Goal: Task Accomplishment & Management: Contribute content

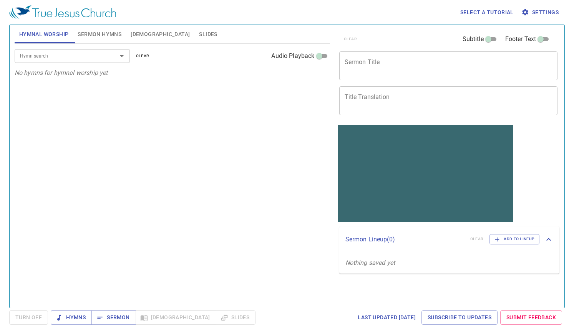
click at [44, 55] on input "Hymn search" at bounding box center [61, 55] width 88 height 9
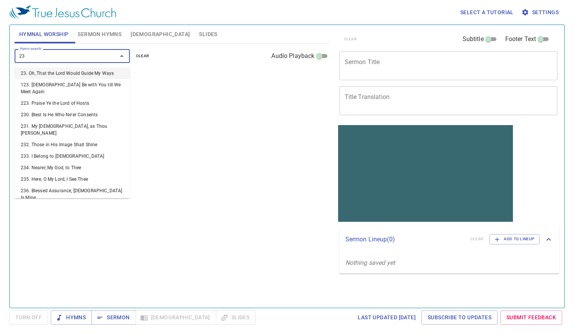
type input "237"
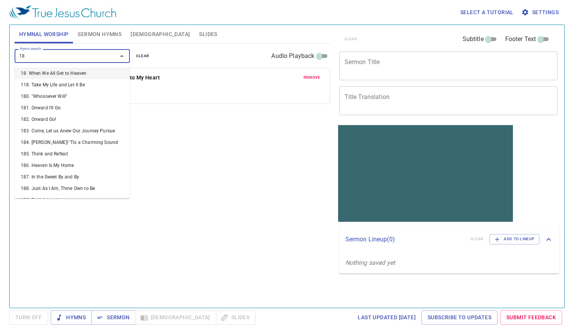
type input "185"
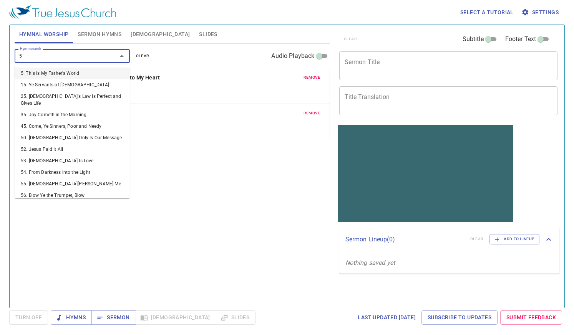
type input "59"
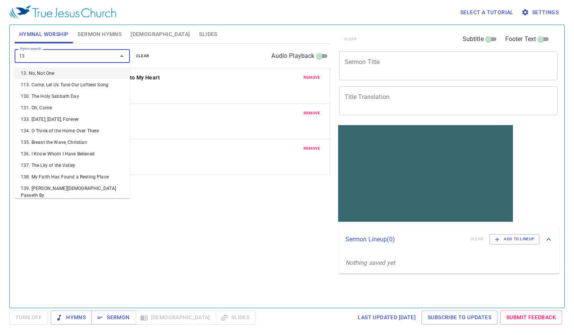
type input "137"
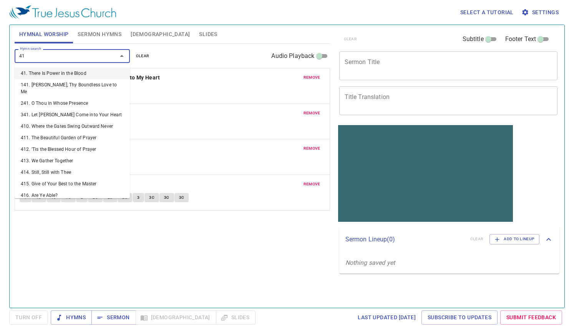
type input "418"
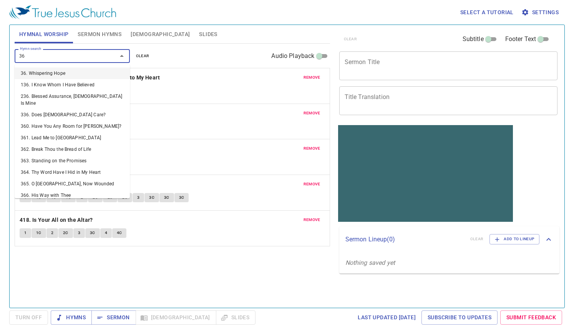
type input "363"
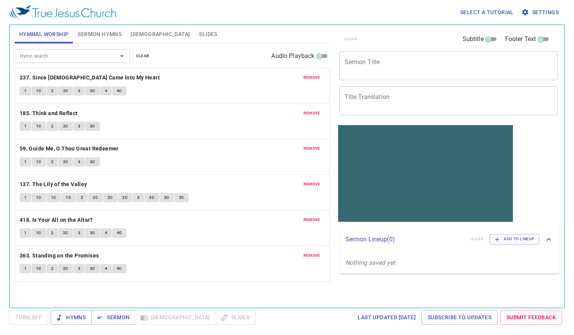
click at [368, 58] on textarea "Sermon Title" at bounding box center [449, 65] width 208 height 15
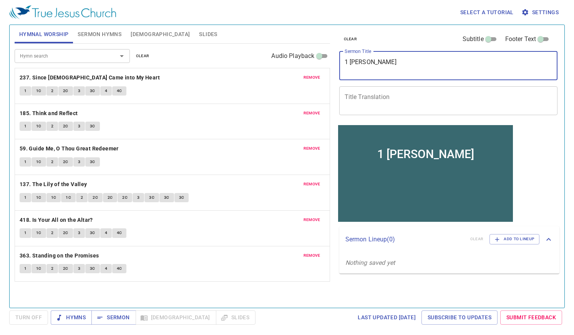
type textarea "1 Peter"
click at [84, 33] on span "Sermon Hymns" at bounding box center [100, 35] width 44 height 10
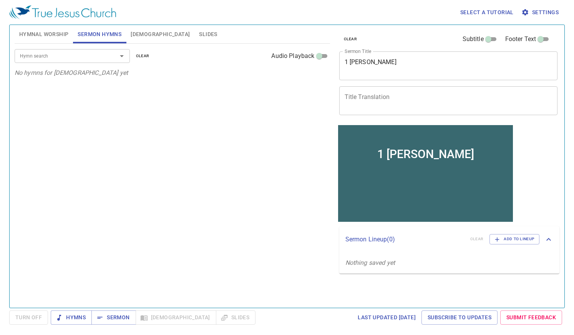
click at [88, 58] on input "Hymn search" at bounding box center [61, 55] width 88 height 9
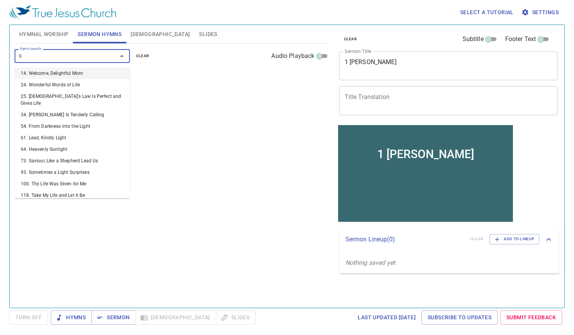
type input "l"
click at [397, 72] on textarea "1 Peter" at bounding box center [449, 65] width 208 height 15
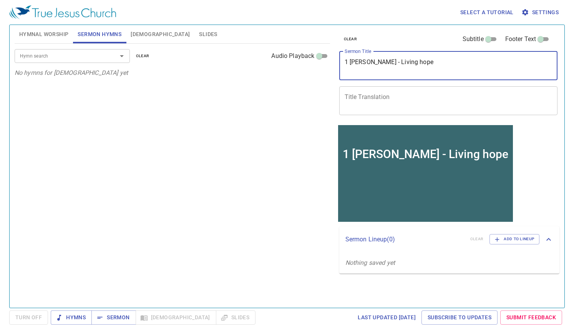
type textarea "1 Peter - Living hope"
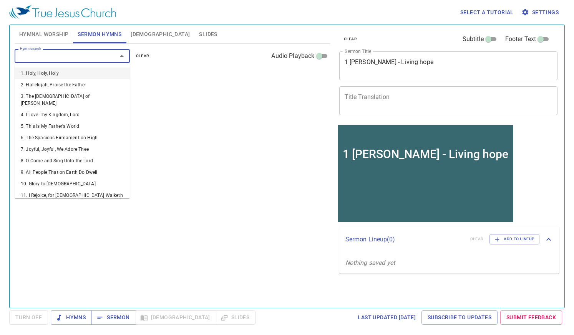
click at [66, 55] on input "Hymn search" at bounding box center [61, 55] width 88 height 9
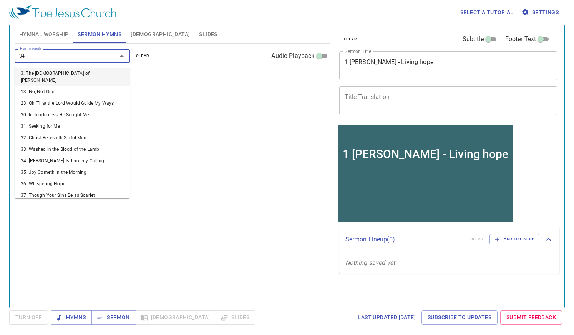
type input "343"
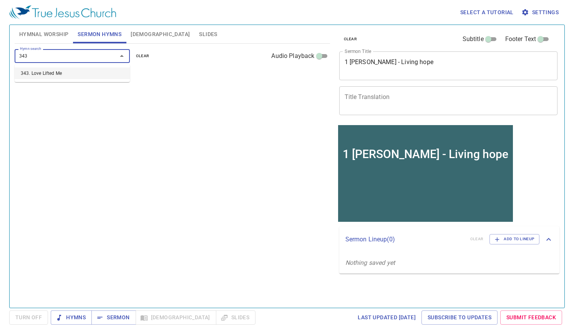
click at [42, 75] on li "343. Love Lifted Me" at bounding box center [72, 74] width 115 height 12
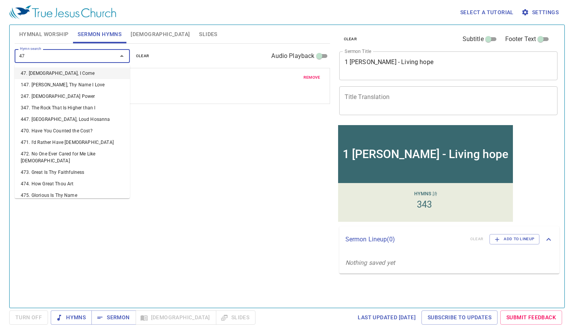
type input "478"
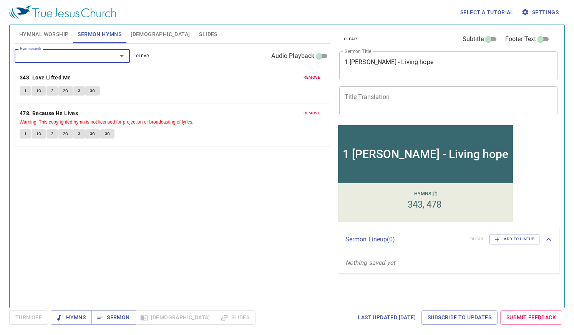
click at [314, 115] on span "remove" at bounding box center [312, 113] width 17 height 7
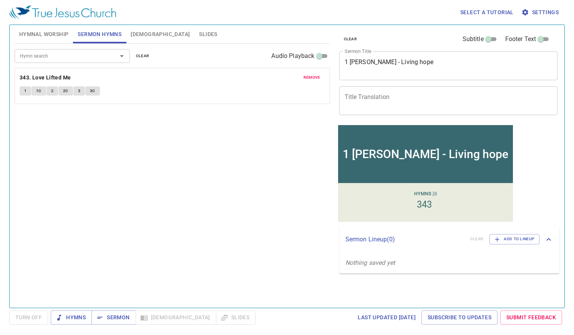
click at [59, 59] on input "Hymn search" at bounding box center [61, 55] width 88 height 9
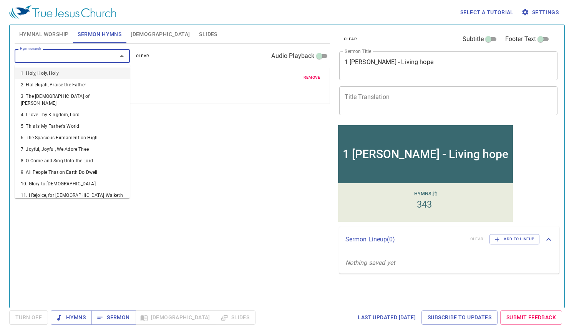
drag, startPoint x: 390, startPoint y: 60, endPoint x: 450, endPoint y: 55, distance: 59.8
click at [392, 60] on textarea "1 Peter - Living hope" at bounding box center [449, 65] width 208 height 15
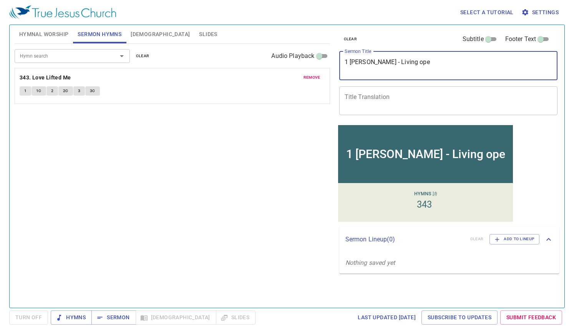
type textarea "1 Peter - Living ope"
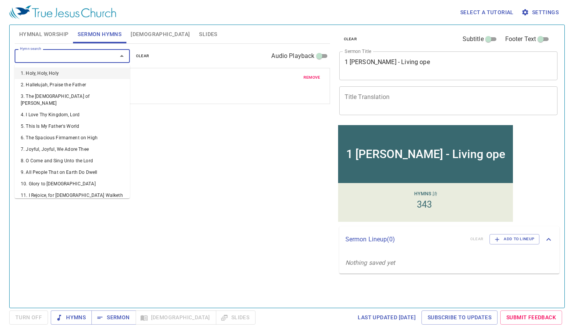
click at [48, 58] on input "Hymn search" at bounding box center [61, 55] width 88 height 9
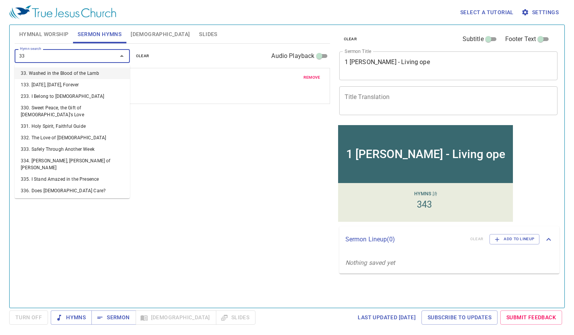
type input "332"
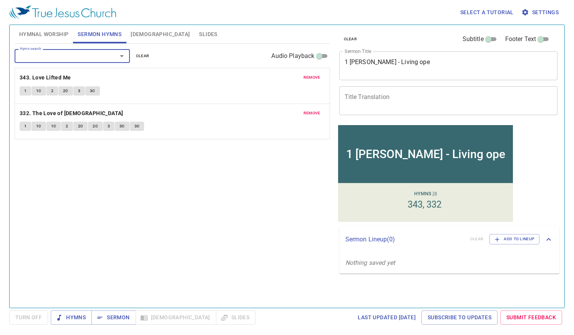
click at [388, 64] on textarea "1 Peter - Living ope" at bounding box center [449, 65] width 208 height 15
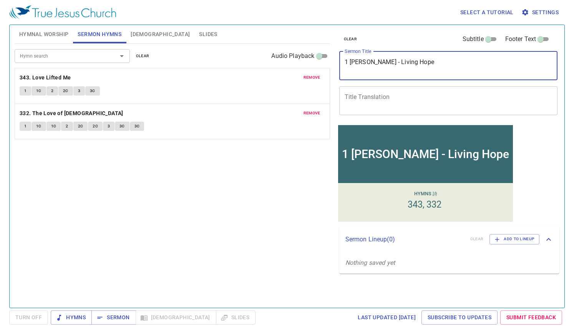
type textarea "1 Peter - Living Hope"
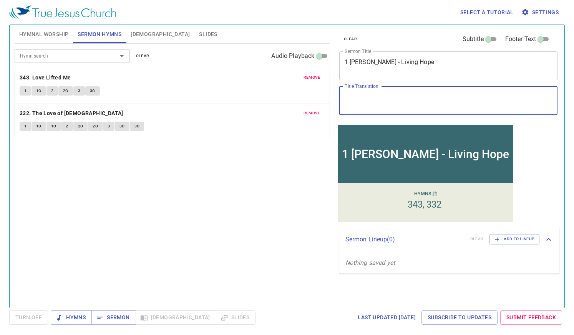
click at [402, 102] on textarea "Title Translation" at bounding box center [449, 100] width 208 height 15
click at [272, 197] on div "Hymn search Hymn search clear Audio Playback remove 343. Love Lifted Me 1 1C 2 …" at bounding box center [172, 173] width 315 height 258
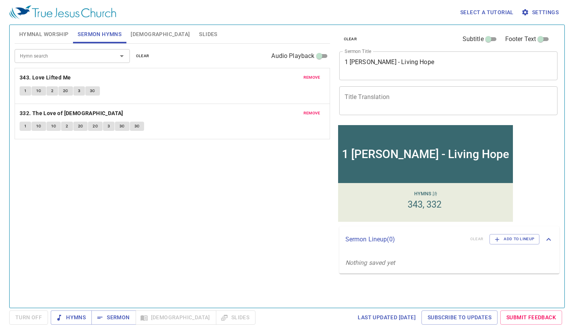
click at [51, 37] on span "Hymnal Worship" at bounding box center [44, 35] width 50 height 10
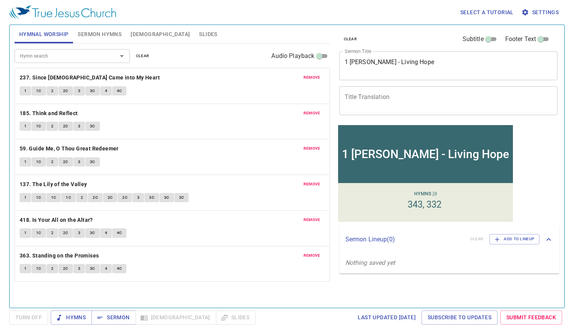
click at [85, 40] on button "Sermon Hymns" at bounding box center [99, 34] width 53 height 18
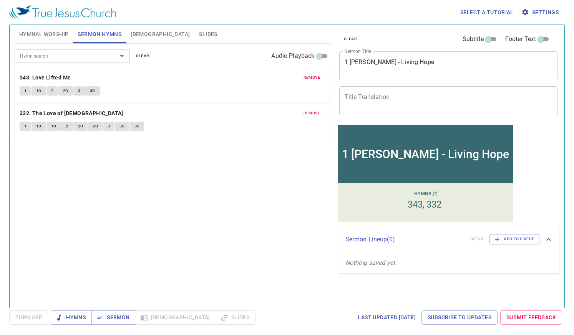
click at [378, 103] on textarea "Title Translation" at bounding box center [449, 100] width 208 height 15
click at [371, 100] on textarea "Title Translation" at bounding box center [449, 100] width 208 height 15
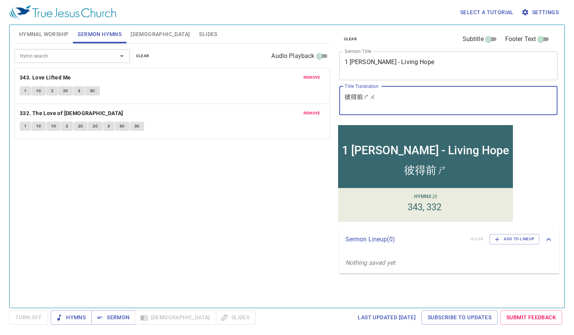
type textarea "彼得前書"
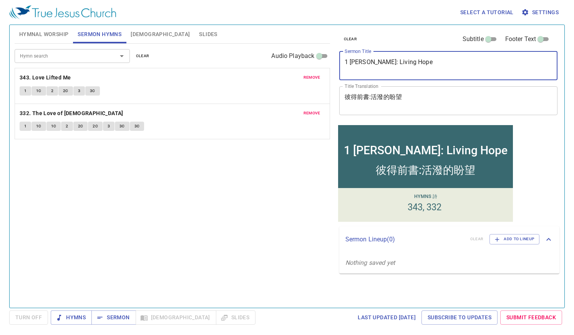
drag, startPoint x: 386, startPoint y: 71, endPoint x: 254, endPoint y: 79, distance: 132.1
click at [254, 79] on div "Hymnal Worship Sermon Hymns Bible Slides Hymn search Hymn search clear Audio Pl…" at bounding box center [287, 163] width 551 height 283
click at [405, 91] on div "彼得前書:活潑的盼望 x Title Translation" at bounding box center [448, 100] width 219 height 29
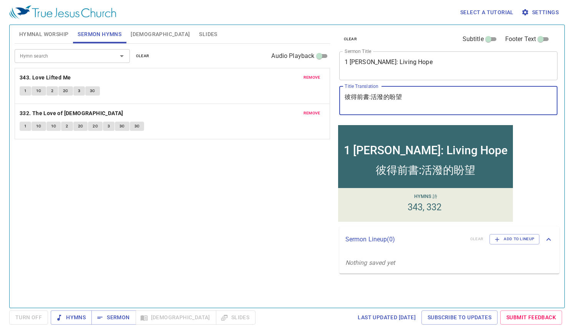
click at [410, 100] on textarea "彼得前書:活潑的盼望" at bounding box center [449, 100] width 208 height 15
drag, startPoint x: 411, startPoint y: 97, endPoint x: 337, endPoint y: 100, distance: 74.6
click at [337, 100] on div "clear Subtitle Footer Text Sermon Title 1 Peter: Living Hope x Sermon Title Tit…" at bounding box center [448, 74] width 224 height 98
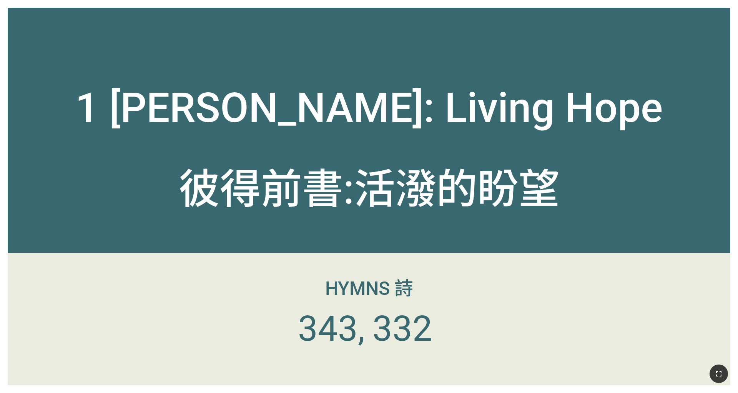
click at [491, 307] on icon "button" at bounding box center [718, 373] width 9 height 9
